Goal: Ask a question

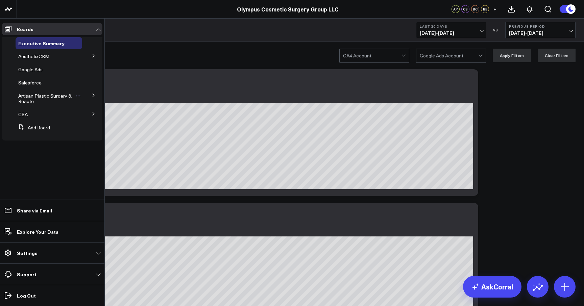
click at [35, 96] on span "Artisan Plastic Surgery & Beaute" at bounding box center [44, 99] width 53 height 12
click at [39, 100] on link "Artisan Plastic Surgery & Beaute" at bounding box center [46, 98] width 56 height 11
click at [29, 131] on button at bounding box center [33, 131] width 10 height 5
click at [26, 131] on span "CSA" at bounding box center [22, 132] width 9 height 6
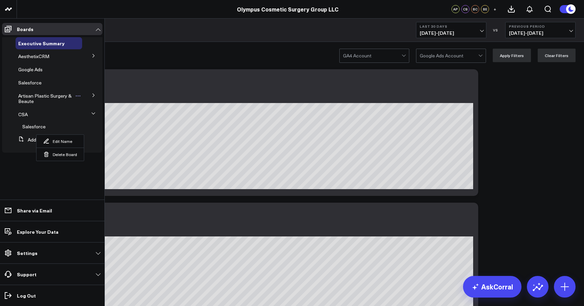
click at [37, 97] on span "Artisan Plastic Surgery & Beaute" at bounding box center [44, 99] width 53 height 12
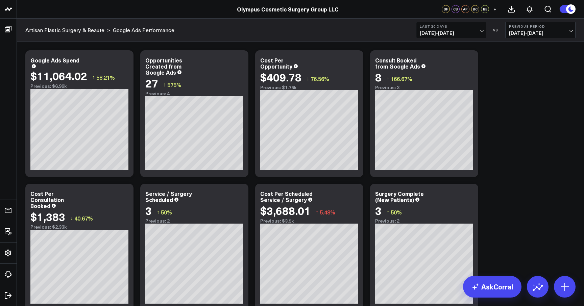
click at [500, 116] on div "Modify via AI Copy link to widget Ask support Remove Create linked copy Executi…" at bounding box center [300, 247] width 557 height 401
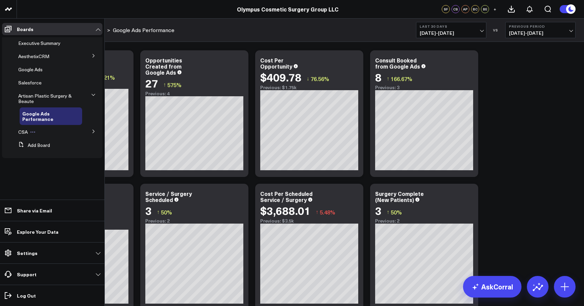
click at [27, 132] on span "CSA" at bounding box center [22, 132] width 9 height 6
click at [27, 132] on div "Salesforce" at bounding box center [51, 127] width 63 height 12
click at [34, 127] on span "Salesforce" at bounding box center [33, 126] width 23 height 6
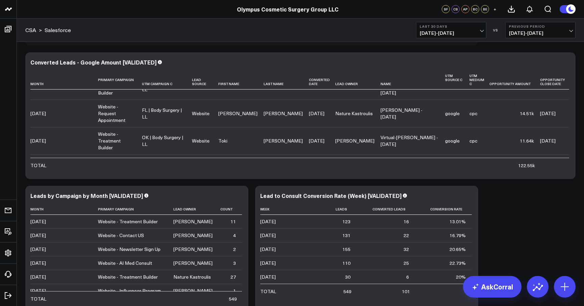
scroll to position [543, 0]
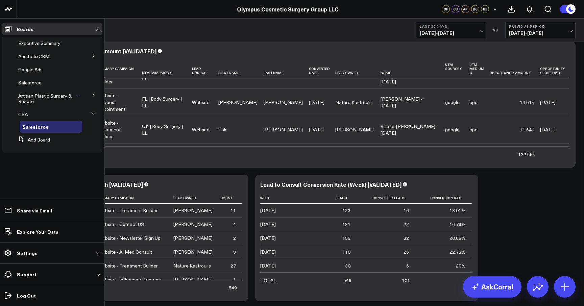
click at [44, 98] on span "Artisan Plastic Surgery & Beaute" at bounding box center [44, 99] width 53 height 12
click at [35, 68] on span "Google Ads" at bounding box center [30, 69] width 24 height 6
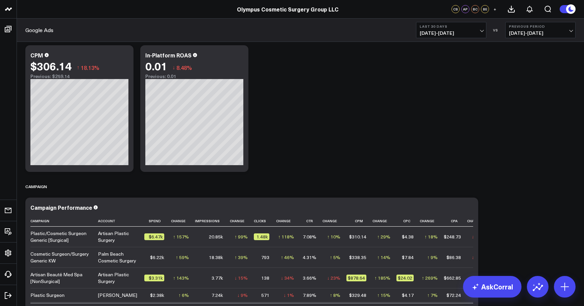
scroll to position [692, 0]
click at [495, 288] on link "AskCorral" at bounding box center [492, 287] width 58 height 22
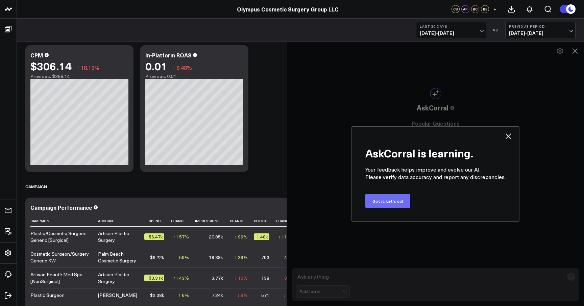
click at [385, 201] on button "Got it. Let's go!" at bounding box center [387, 201] width 45 height 14
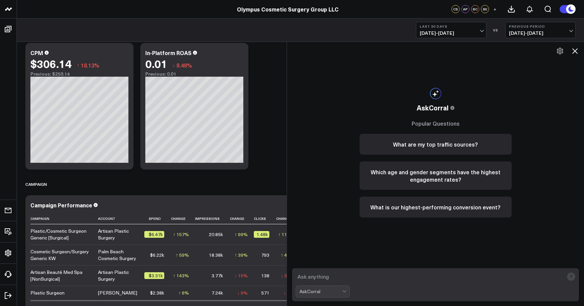
scroll to position [688, 0]
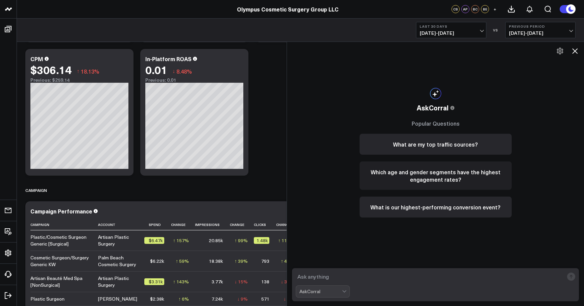
click at [424, 174] on button "Which age and gender segments have the highest engagement rates?" at bounding box center [436, 176] width 152 height 28
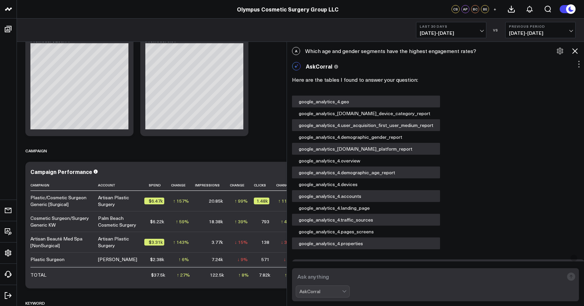
scroll to position [0, 0]
click at [573, 51] on icon at bounding box center [575, 51] width 8 height 8
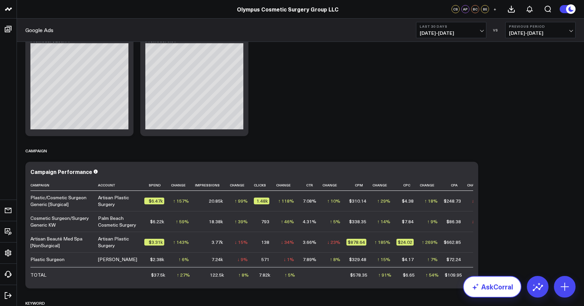
click at [488, 285] on link "AskCorral" at bounding box center [492, 287] width 58 height 22
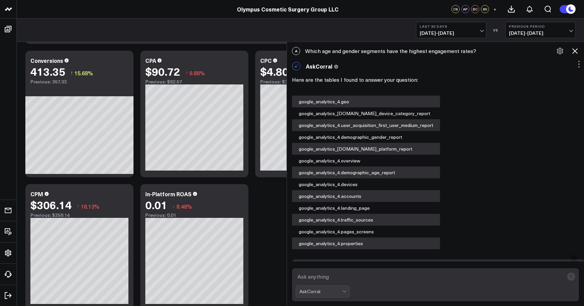
scroll to position [666, 0]
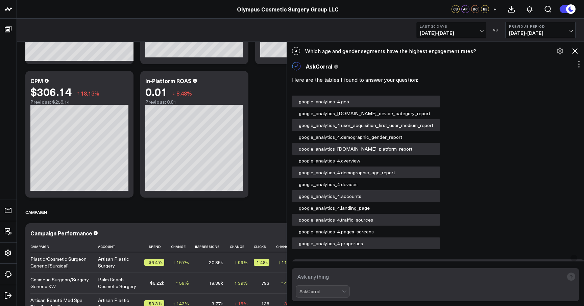
click at [330, 289] on div "AskCorral" at bounding box center [321, 291] width 43 height 11
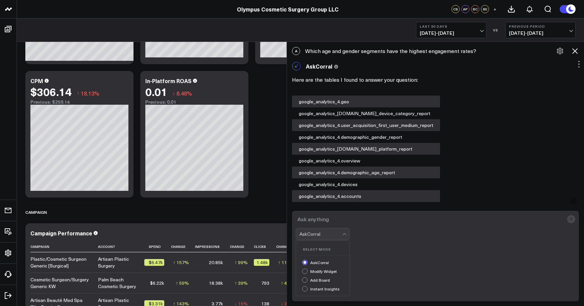
click at [378, 226] on textarea at bounding box center [430, 219] width 268 height 12
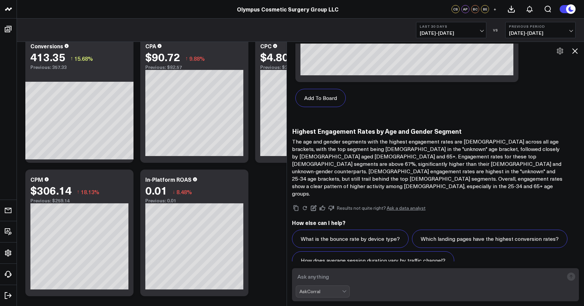
scroll to position [549, 0]
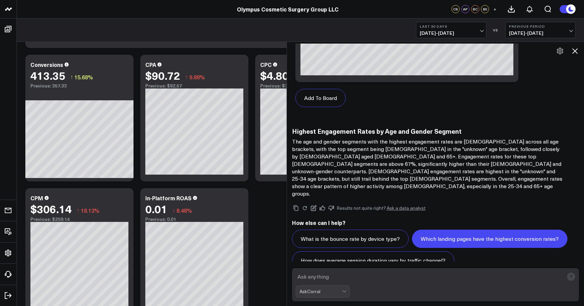
click at [439, 230] on button "Which landing pages have the highest conversion rates?" at bounding box center [490, 239] width 156 height 18
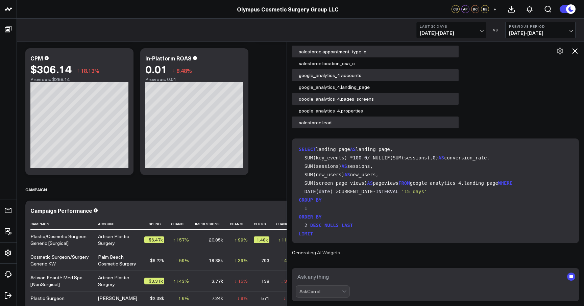
scroll to position [1066, 0]
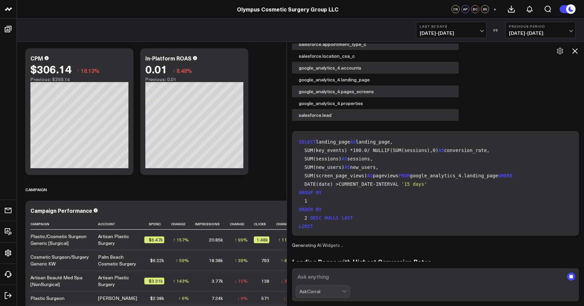
click at [414, 138] on code "SELECT landing_page AS landing_page, SUM(key_events) * 100.0 / NULLIF(SUM(sessi…" at bounding box center [437, 188] width 276 height 101
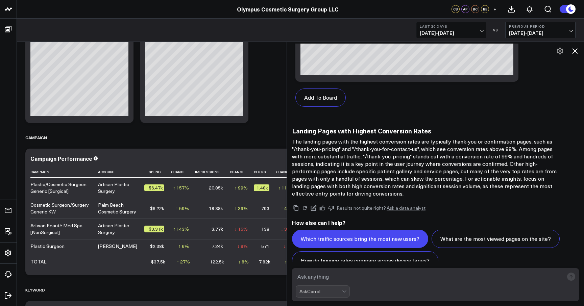
scroll to position [703, 0]
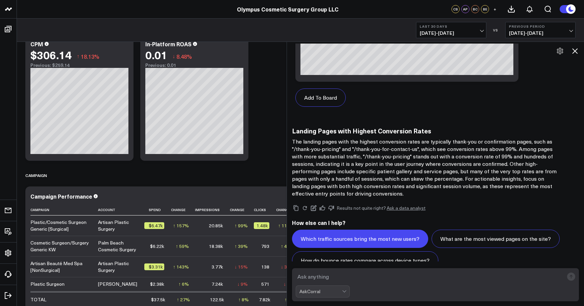
click at [353, 230] on button "Which traffic sources bring the most new users?" at bounding box center [360, 239] width 136 height 18
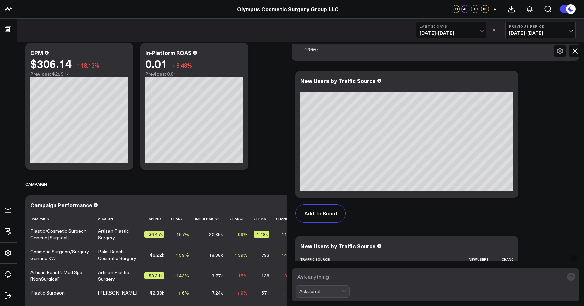
scroll to position [2131, 0]
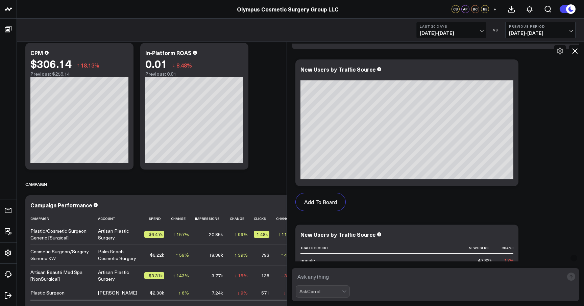
click at [577, 52] on icon at bounding box center [575, 51] width 8 height 8
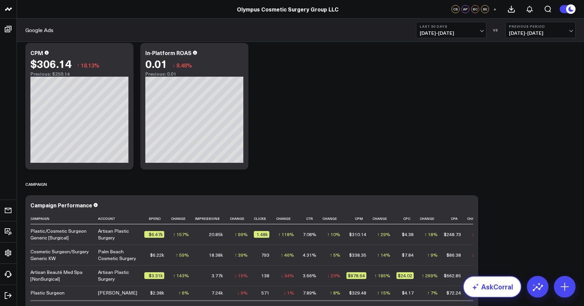
click at [488, 284] on link "AskCorral" at bounding box center [492, 287] width 58 height 22
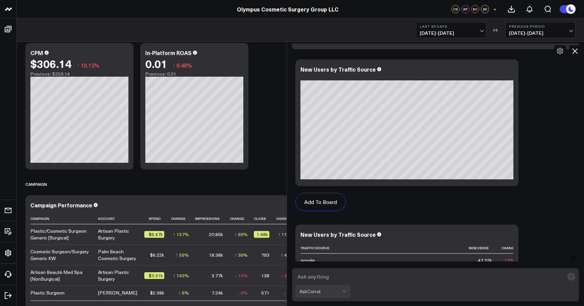
click at [562, 52] on icon at bounding box center [560, 51] width 8 height 8
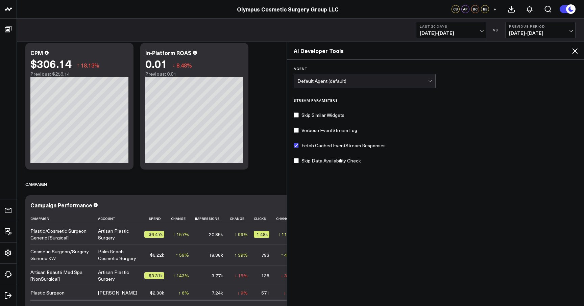
click at [572, 52] on icon at bounding box center [575, 51] width 8 height 8
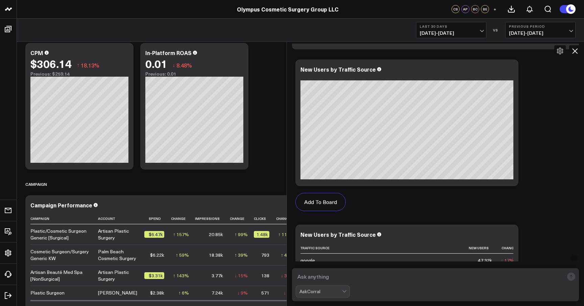
click at [575, 57] on div "Add To Board Executive Summary AesthetixCRM Aesthetix CRM - Artisan & Beaute Ae…" at bounding box center [435, 304] width 287 height 496
click at [576, 53] on icon at bounding box center [575, 51] width 8 height 8
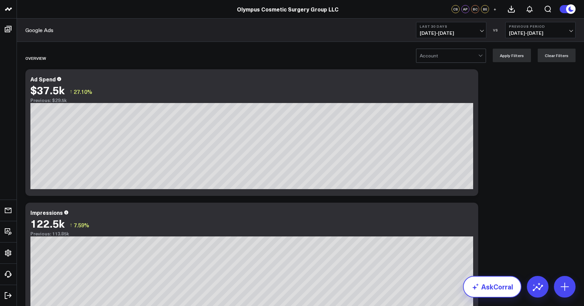
click at [487, 293] on link "AskCorral" at bounding box center [492, 287] width 58 height 22
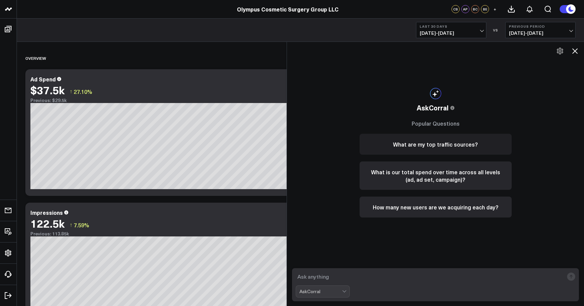
click at [427, 146] on button "What are my top traffic sources?" at bounding box center [436, 144] width 152 height 21
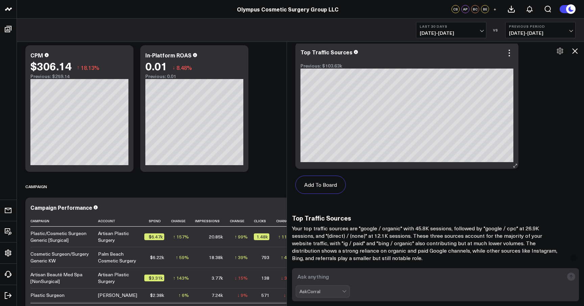
scroll to position [600, 0]
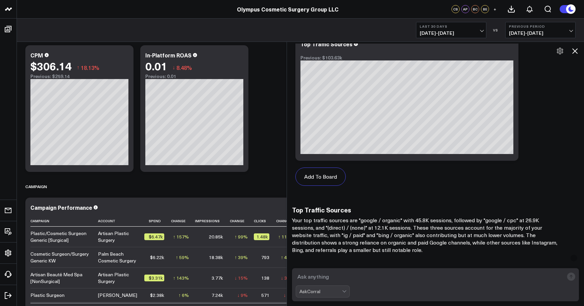
click at [574, 51] on icon at bounding box center [575, 51] width 8 height 8
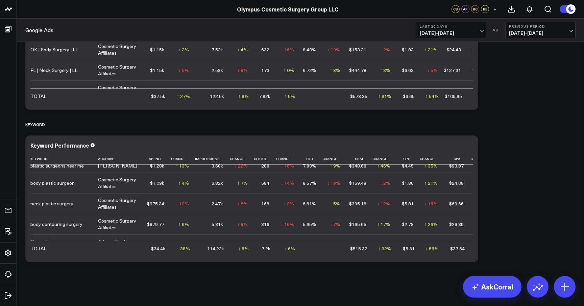
scroll to position [906, 0]
